Goal: Find specific fact: Find specific fact

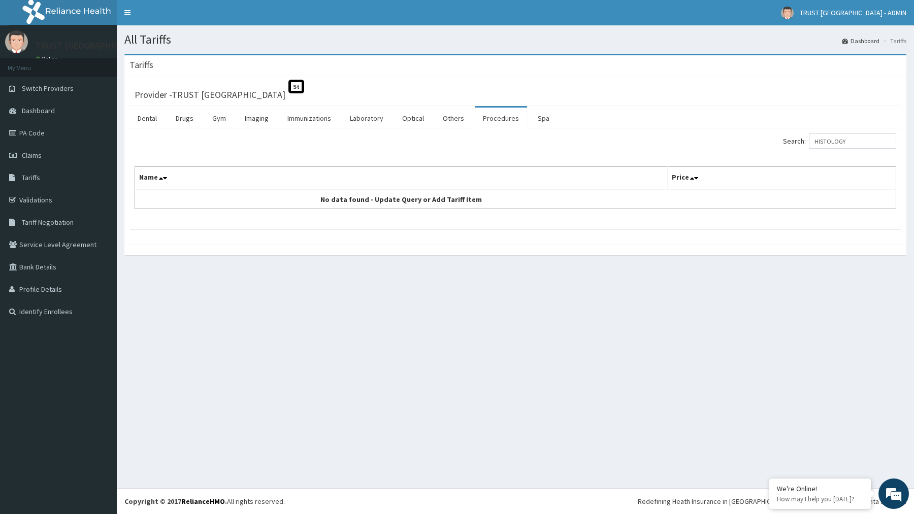
click at [871, 143] on input "HISTOLOGY" at bounding box center [852, 141] width 87 height 15
drag, startPoint x: 833, startPoint y: 204, endPoint x: 829, endPoint y: 197, distance: 7.8
click at [833, 203] on table "Name Price No data found - Update Query or Add Tariff Item" at bounding box center [516, 188] width 762 height 43
click at [841, 133] on div "Search: Name Price No data found - Update Query or Add Tariff Item" at bounding box center [515, 178] width 772 height 101
drag, startPoint x: 876, startPoint y: 144, endPoint x: 822, endPoint y: 143, distance: 54.3
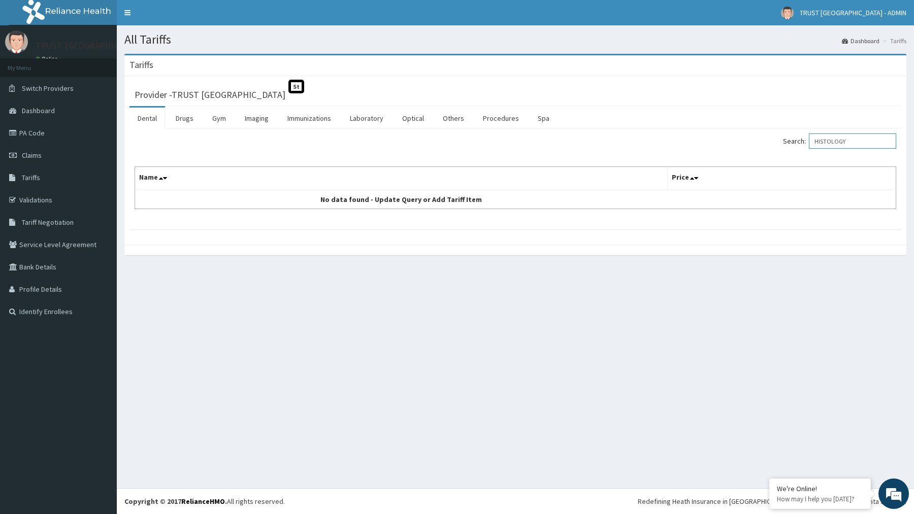
click at [822, 143] on input "HISTOLOGY" at bounding box center [852, 141] width 87 height 15
type input "HISTOLOGY"
click at [356, 115] on link "Laboratory" at bounding box center [367, 118] width 50 height 21
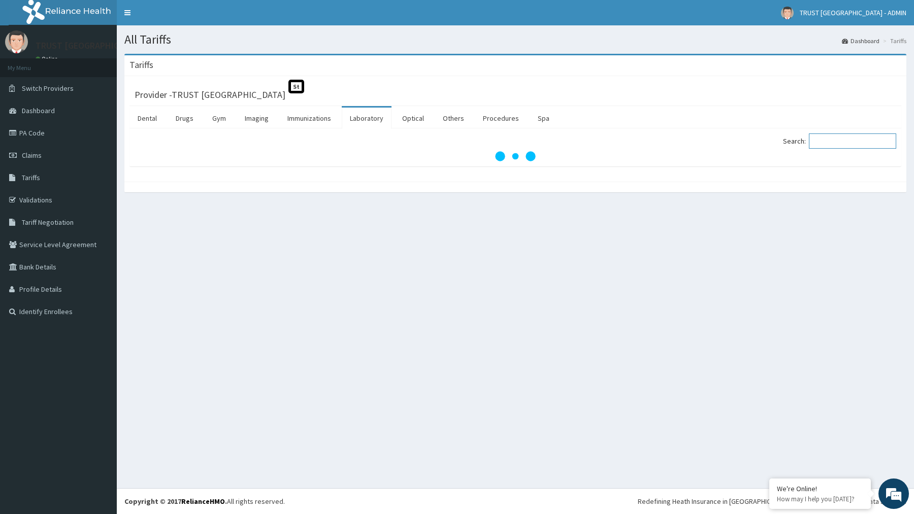
click at [831, 146] on input "Search:" at bounding box center [852, 141] width 87 height 15
paste input "HISTOLOGY"
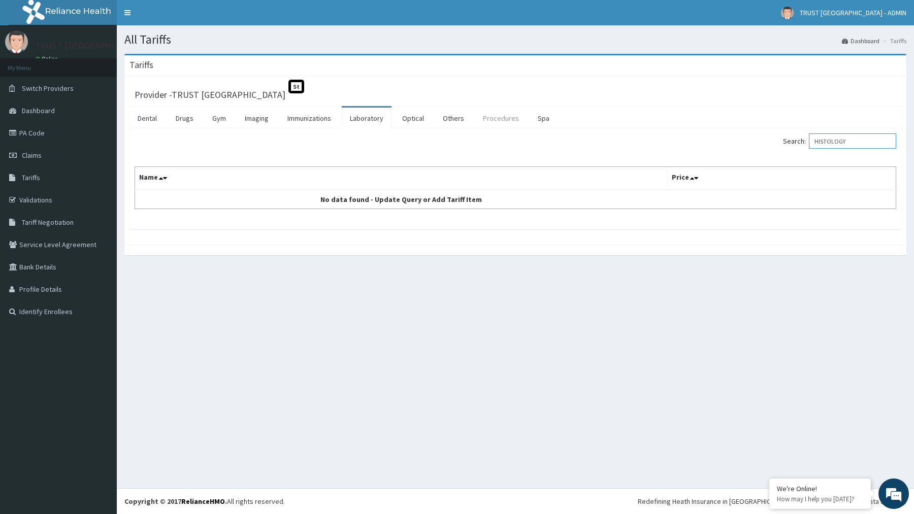
type input "HISTOLOGY"
click at [503, 120] on link "Procedures" at bounding box center [501, 118] width 52 height 21
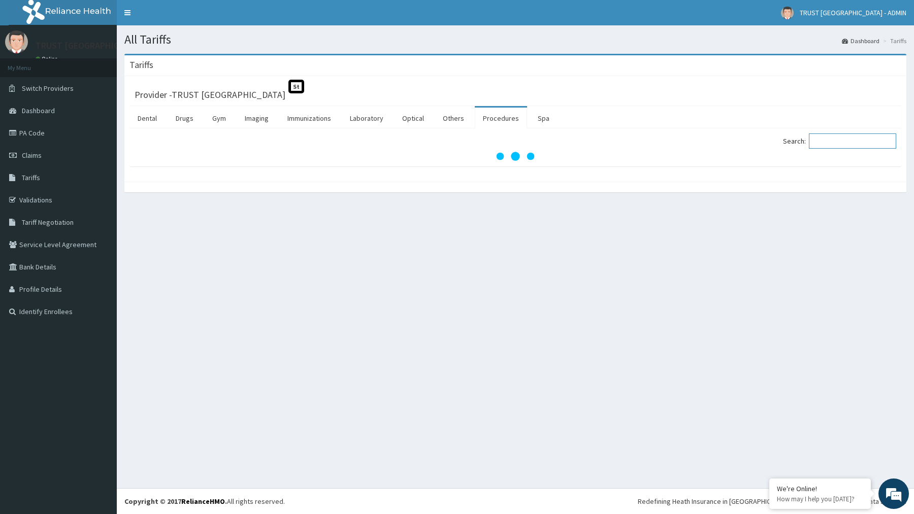
click at [833, 139] on input "Search:" at bounding box center [852, 141] width 87 height 15
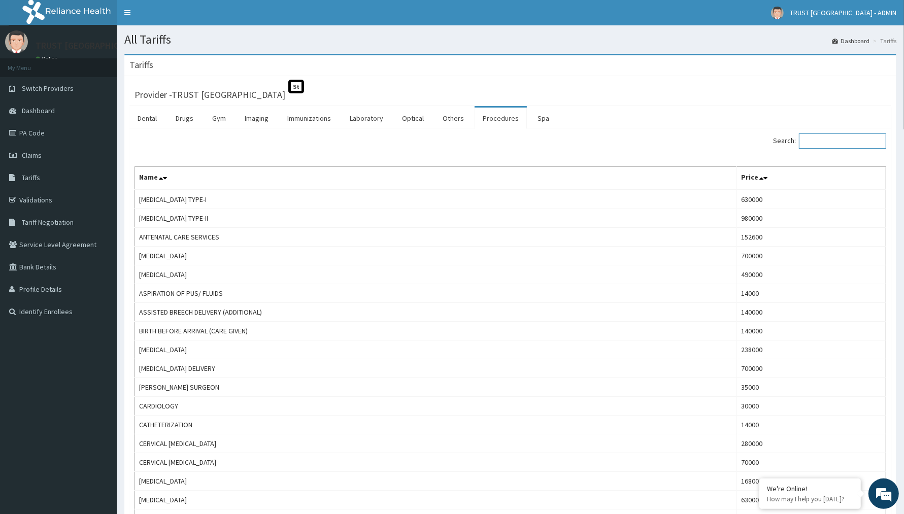
paste input "HISTOLOGY"
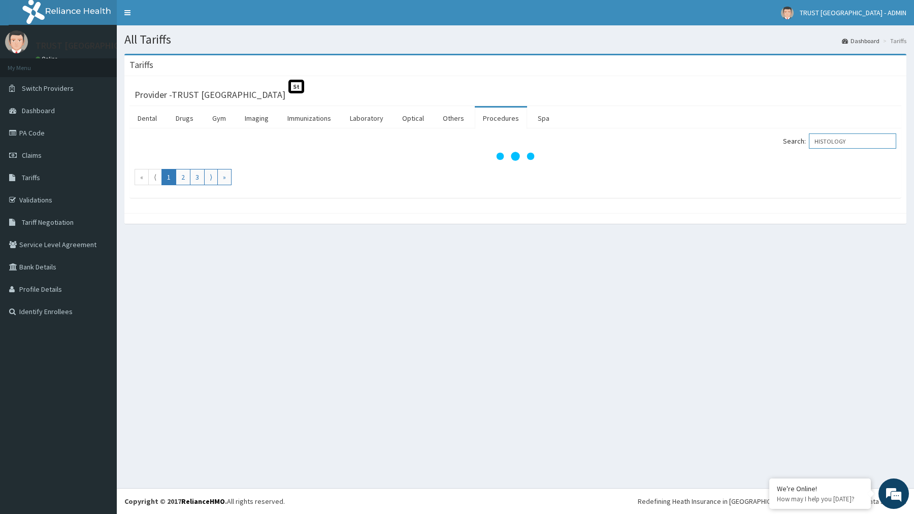
type input "HISTOLOGY"
